Goal: Navigation & Orientation: Understand site structure

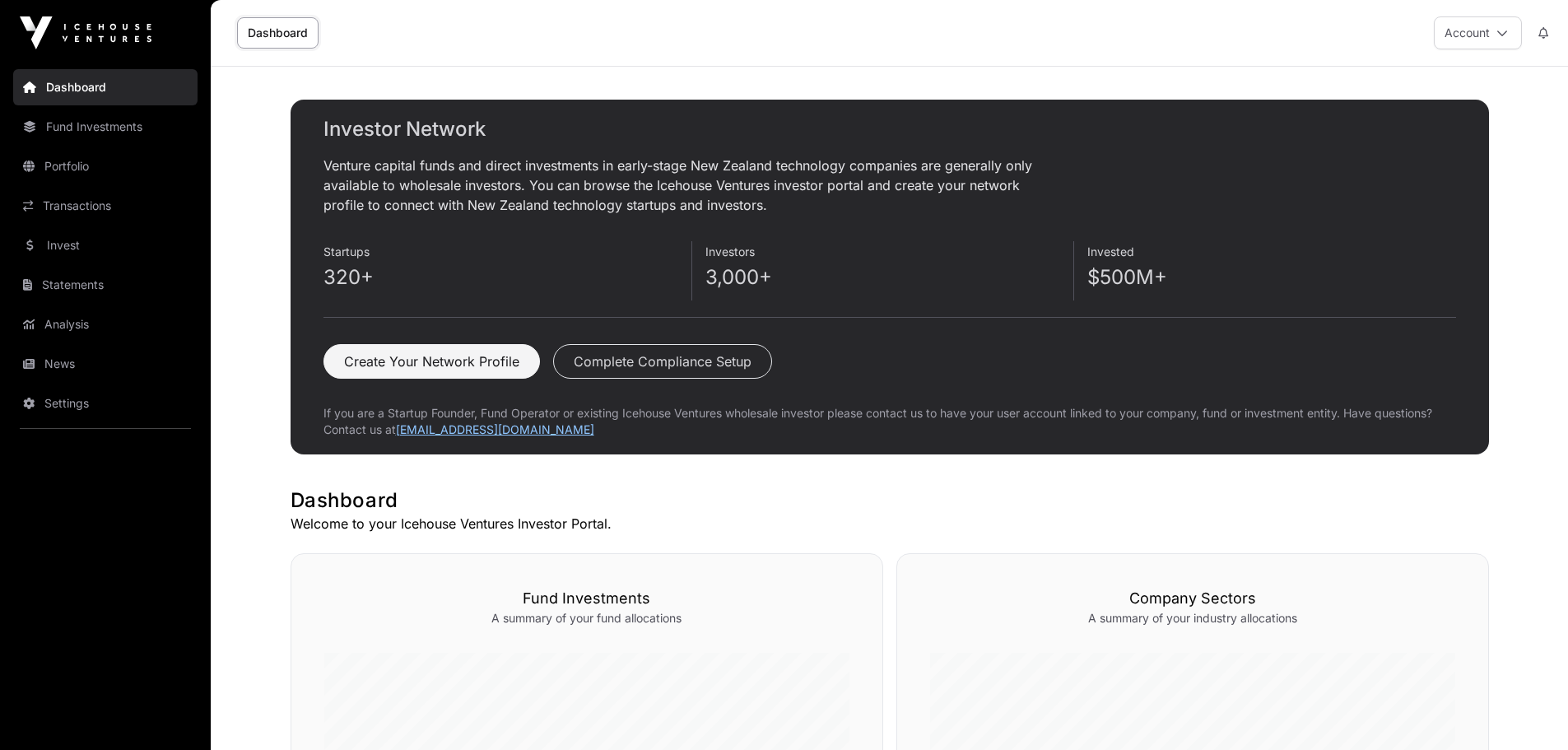
click at [102, 238] on link "Invest" at bounding box center [105, 245] width 184 height 36
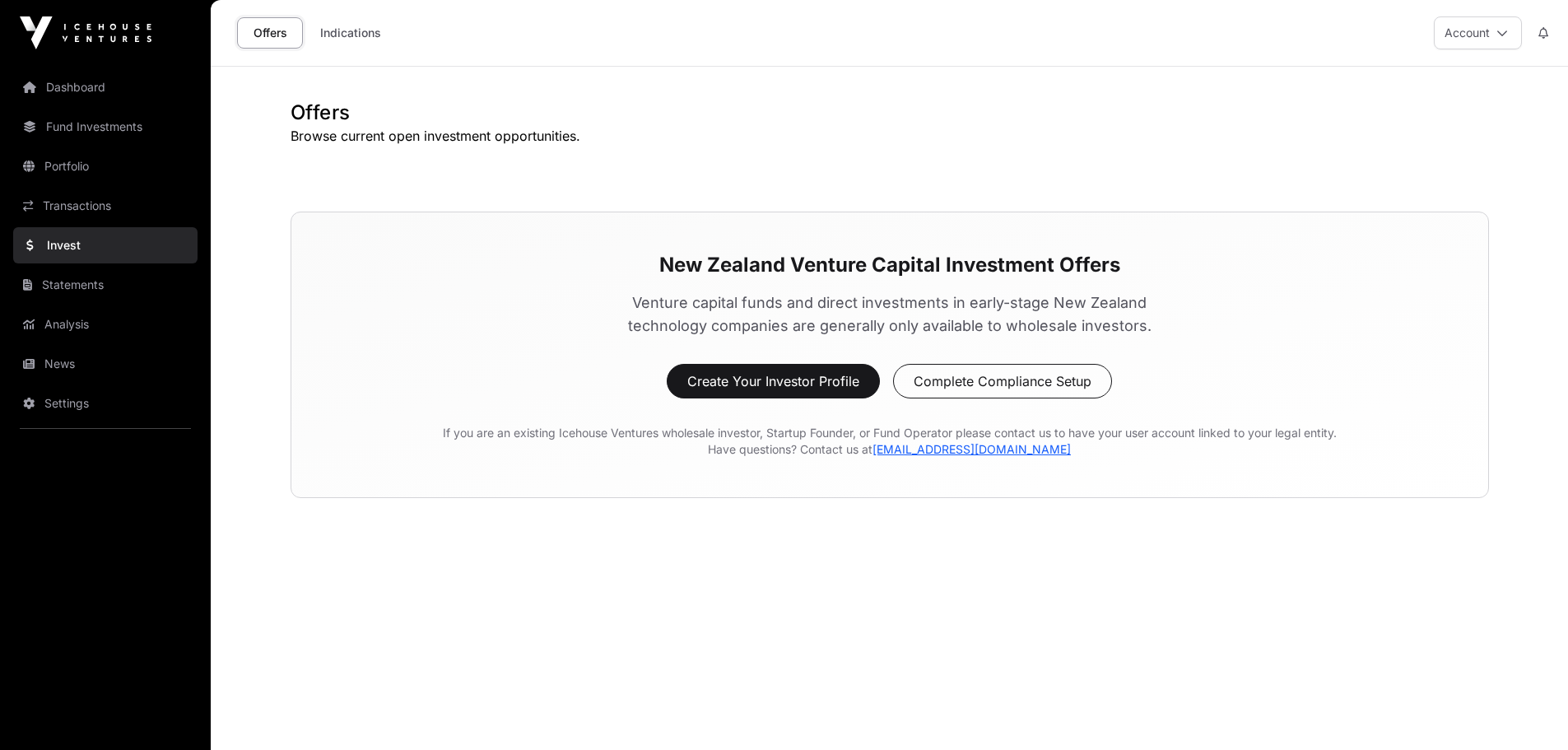
click at [92, 199] on link "Transactions" at bounding box center [105, 206] width 184 height 36
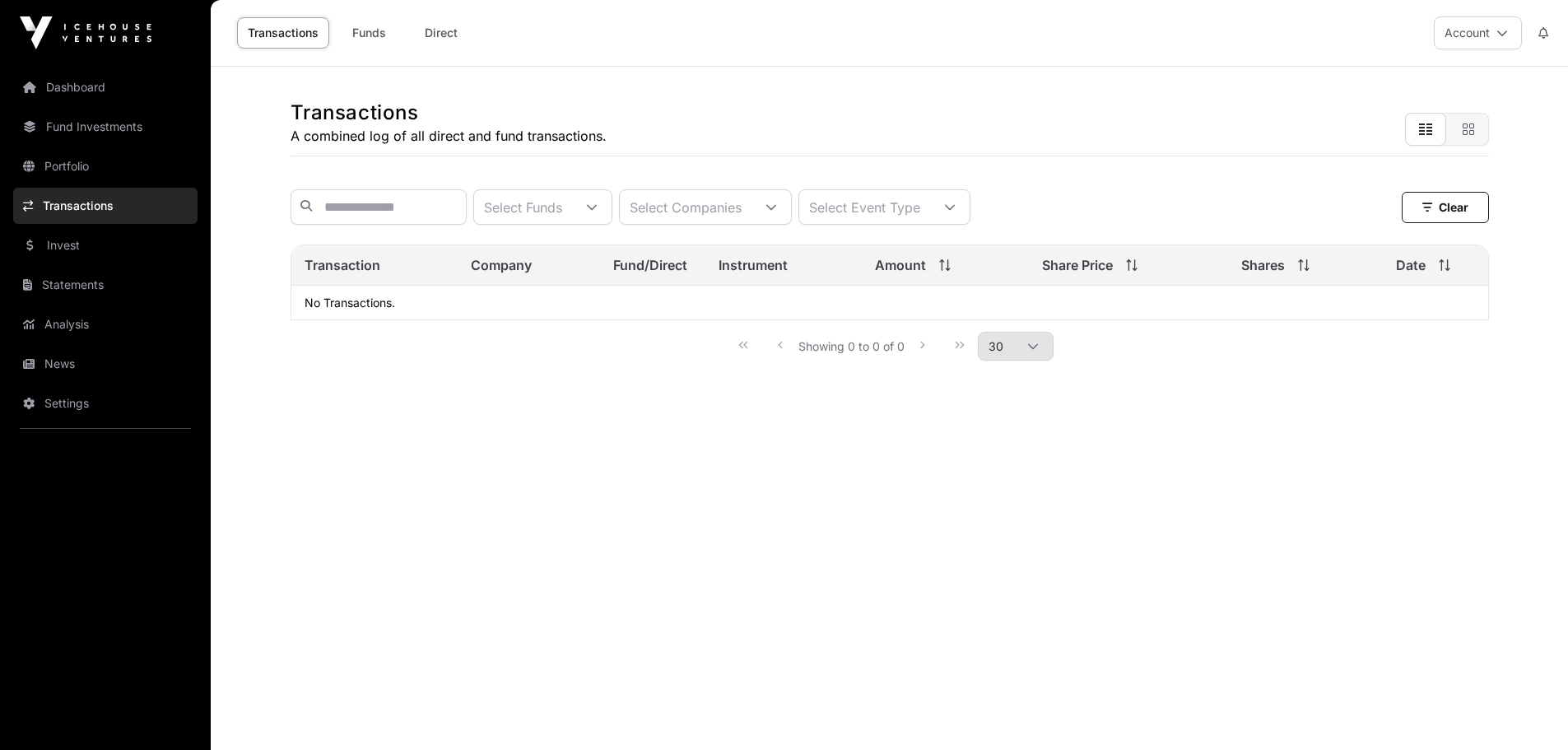
click at [67, 361] on link "News" at bounding box center [105, 364] width 184 height 36
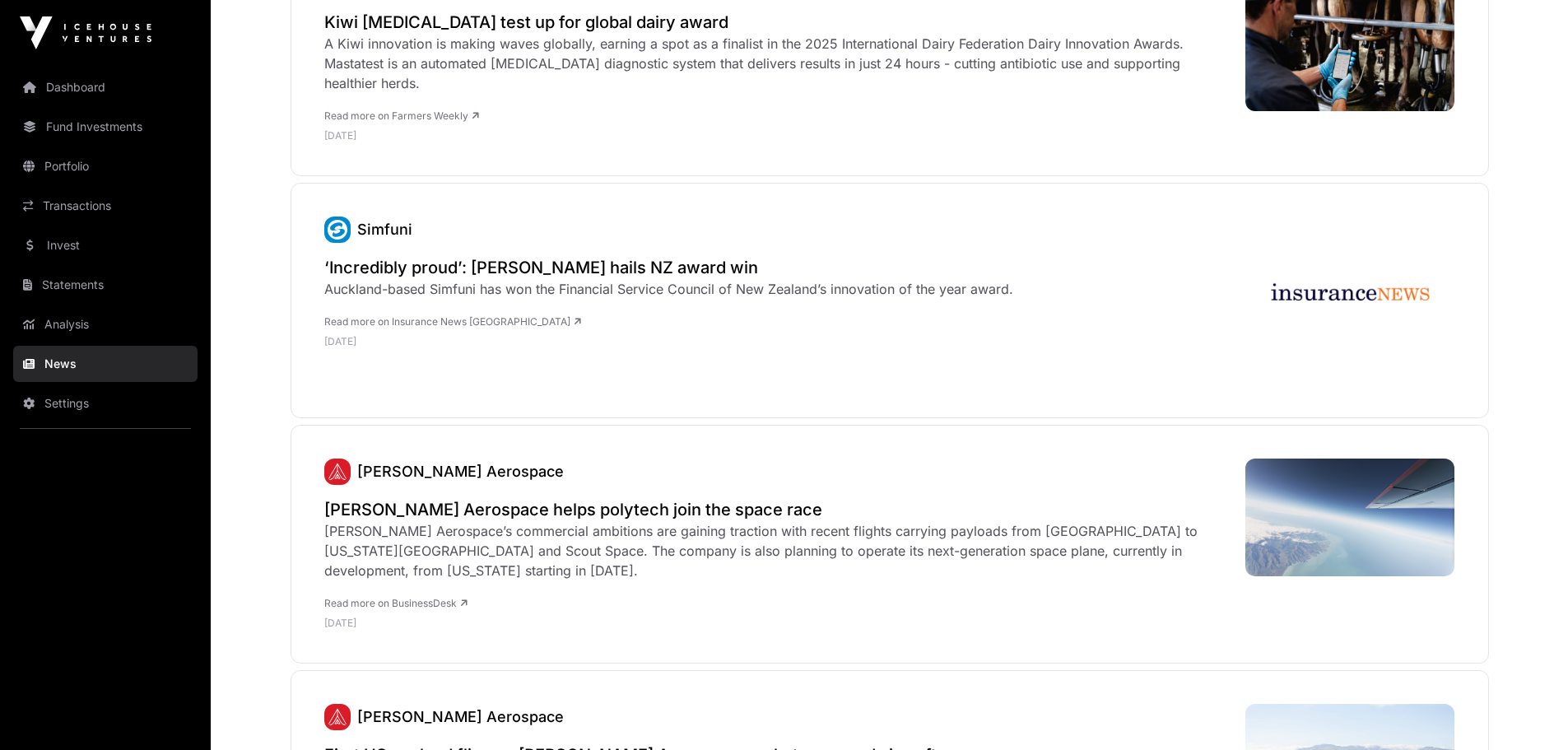
scroll to position [5699, 0]
